Goal: Information Seeking & Learning: Learn about a topic

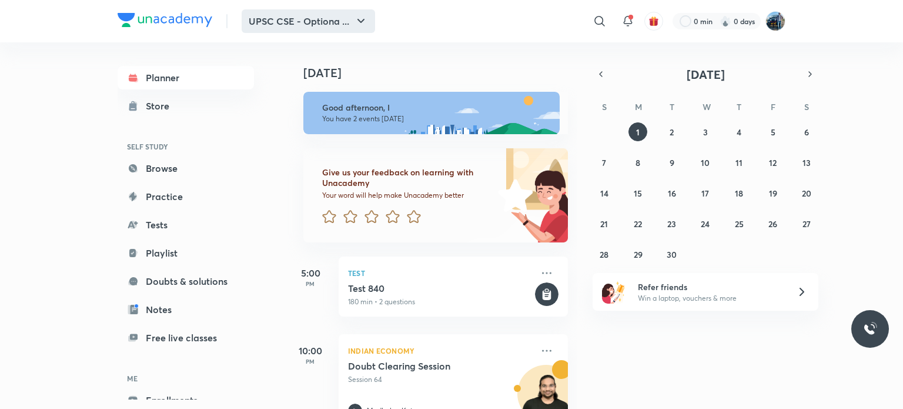
click at [365, 16] on icon "button" at bounding box center [361, 21] width 14 height 14
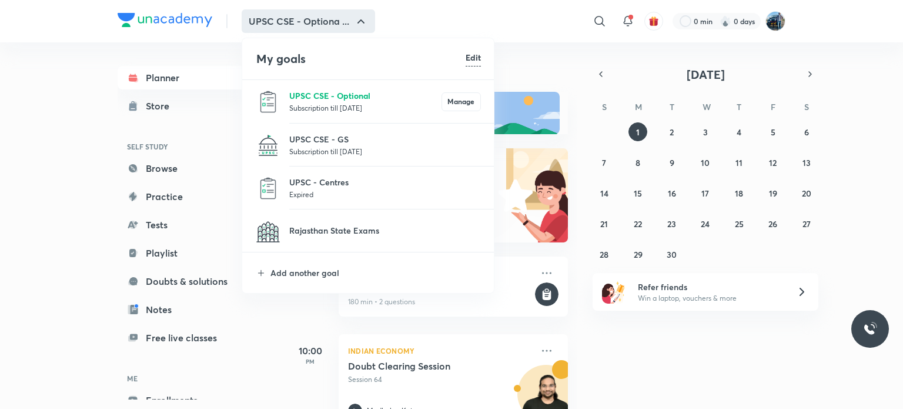
click at [365, 93] on p "UPSC CSE - Optional" at bounding box center [365, 95] width 152 height 12
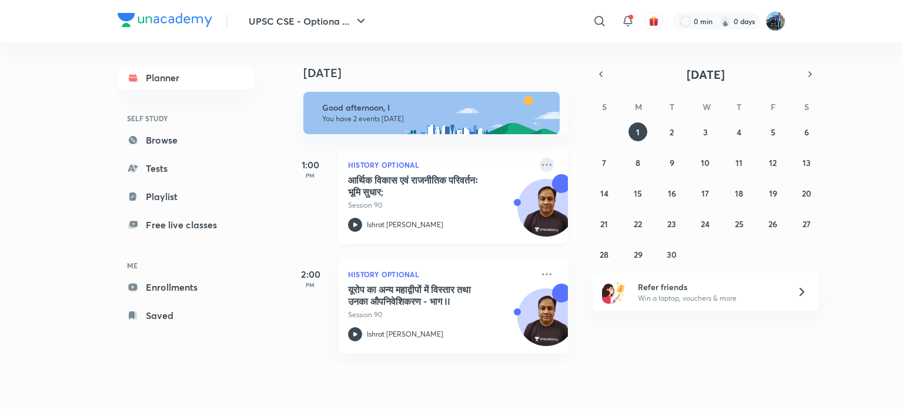
click at [540, 164] on icon at bounding box center [547, 165] width 14 height 14
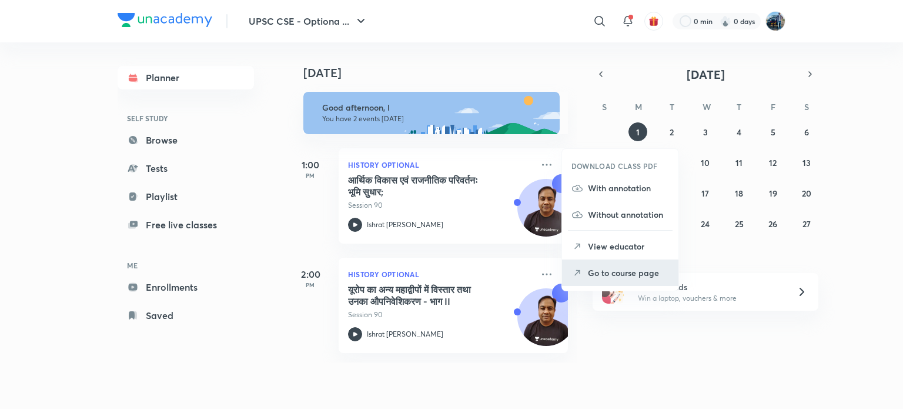
click at [604, 279] on li "Go to course page" at bounding box center [620, 272] width 116 height 26
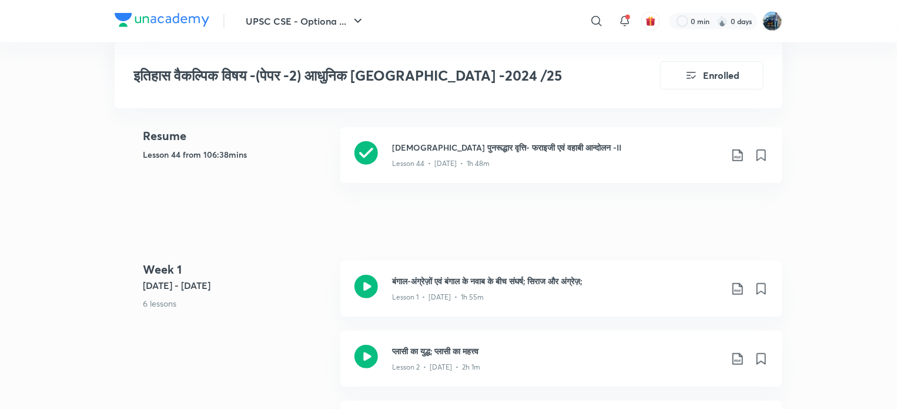
scroll to position [325, 0]
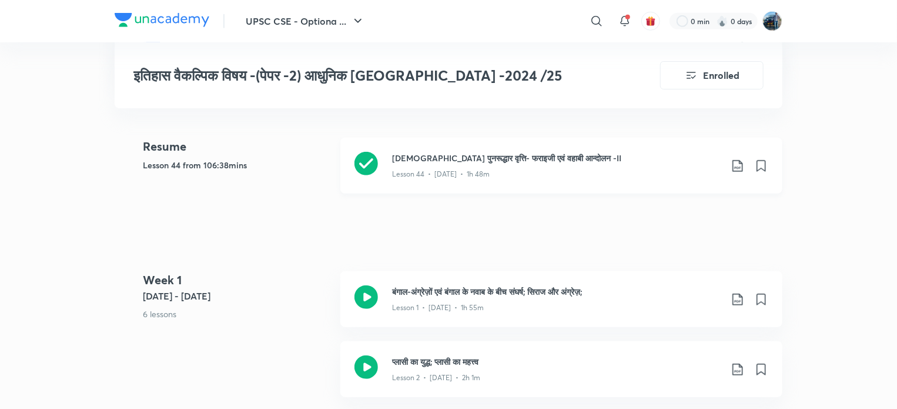
click at [679, 152] on h3 "इस्लामी पुनरूद्धार वृत्ति- फराइजी एवं वहाबी आन्दोलन -II" at bounding box center [556, 158] width 329 height 12
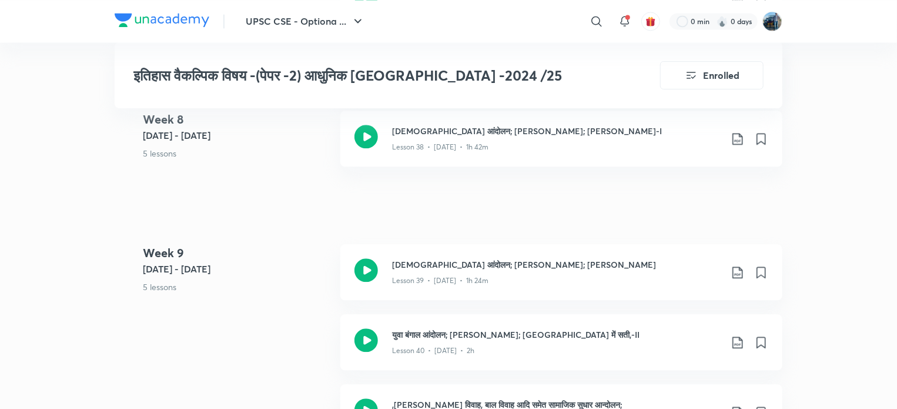
scroll to position [3901, 0]
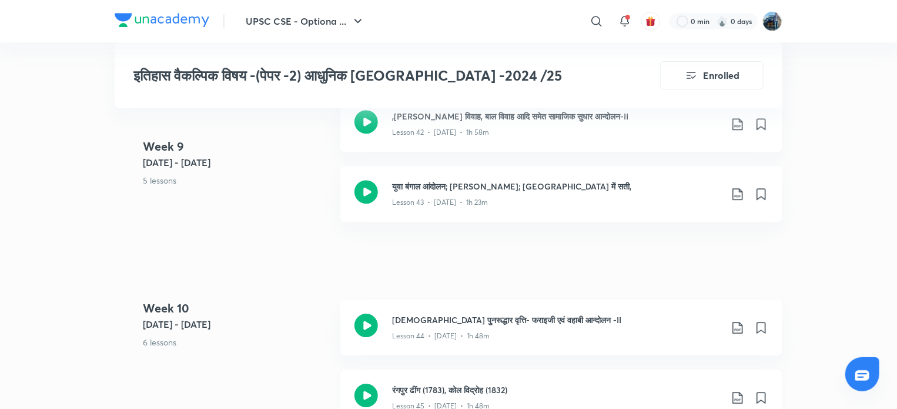
click at [653, 376] on div "रंगपुर ढींग (1783), कोल विद्रोह (1832) Lesson 45 • Aug 28 • 1h 48m" at bounding box center [561, 397] width 442 height 56
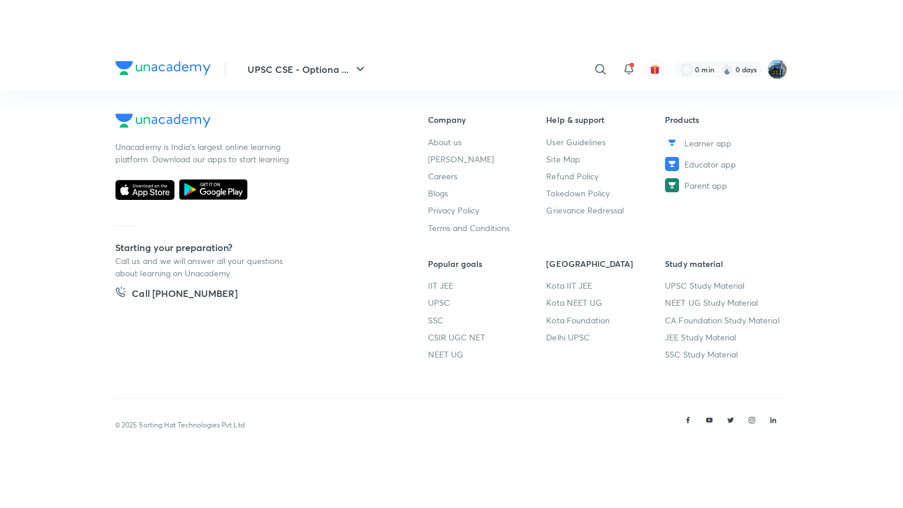
scroll to position [610, 0]
